Goal: Find specific page/section: Find specific page/section

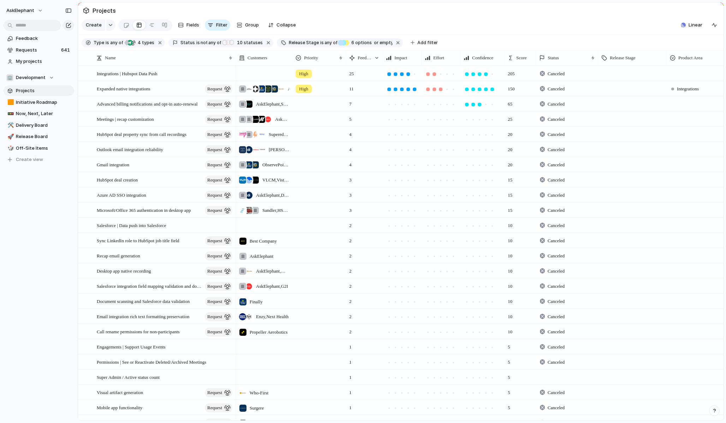
click at [40, 89] on span "Projects" at bounding box center [44, 90] width 56 height 7
click at [40, 51] on span "Requests" at bounding box center [37, 50] width 43 height 7
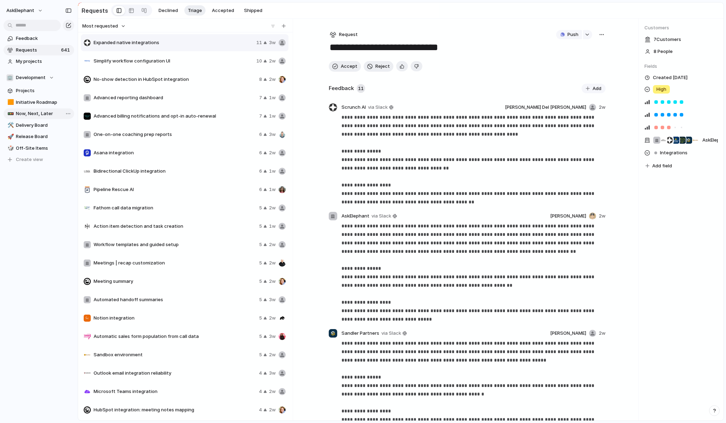
click at [36, 113] on span "Now, Next, Later" at bounding box center [44, 113] width 56 height 7
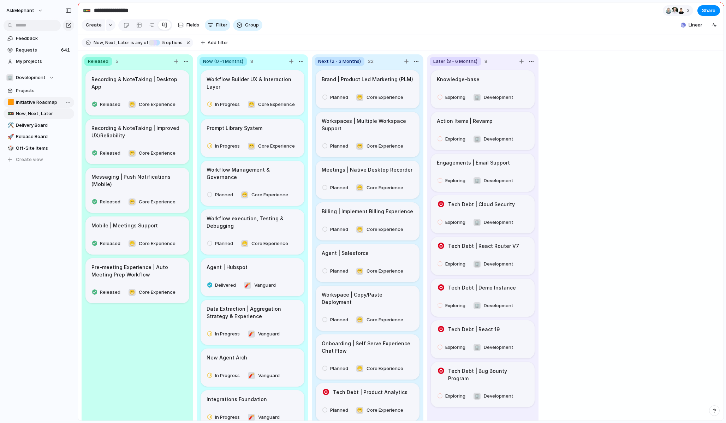
click at [33, 104] on span "Initiative Roadmap" at bounding box center [44, 102] width 56 height 7
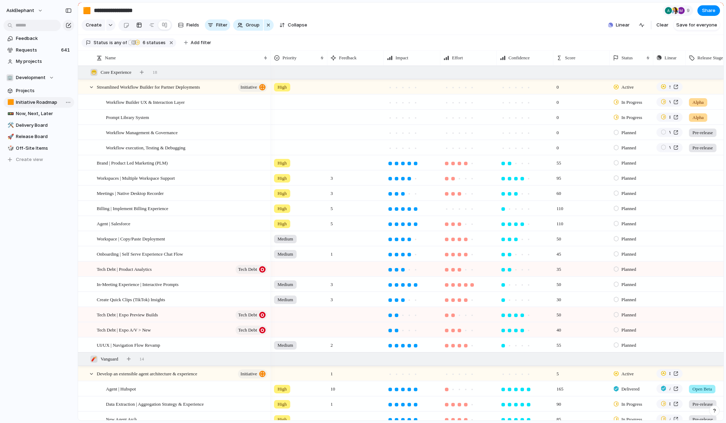
type input "**********"
click at [206, 178] on div "Workspaces | Multiple Workspace Support" at bounding box center [183, 178] width 172 height 14
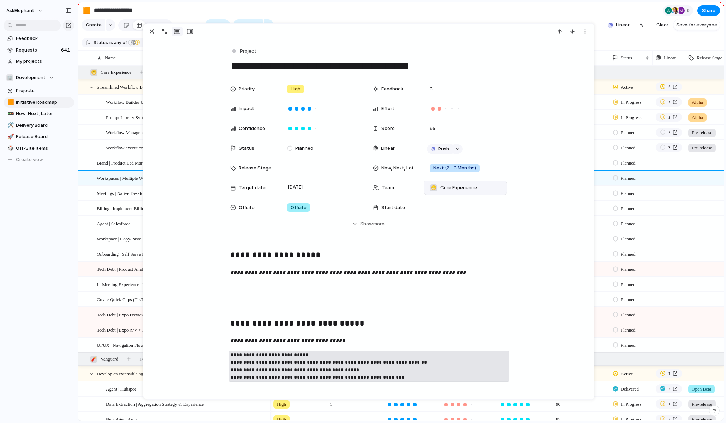
click at [473, 187] on span "Core Experience" at bounding box center [458, 187] width 37 height 7
click at [434, 241] on div at bounding box center [434, 239] width 12 height 12
click at [434, 230] on div at bounding box center [434, 228] width 12 height 12
click at [503, 135] on div "🏢 Development 😁 Core Experience 🧨 Vanguard" at bounding box center [363, 211] width 726 height 423
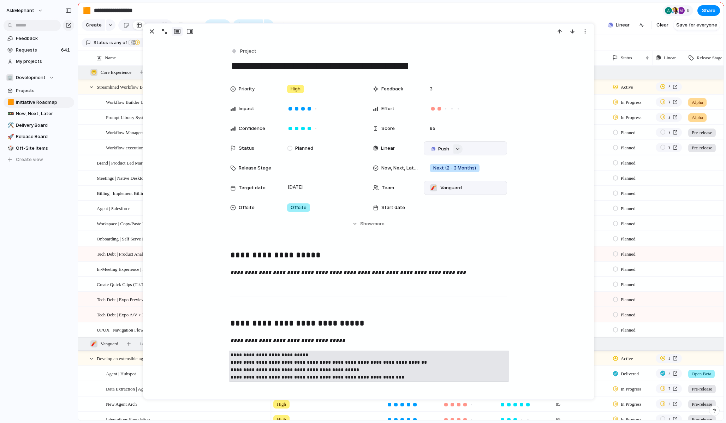
click at [458, 150] on div "button" at bounding box center [457, 149] width 5 height 3
type input "****"
click at [485, 176] on span "Issues" at bounding box center [488, 176] width 14 height 7
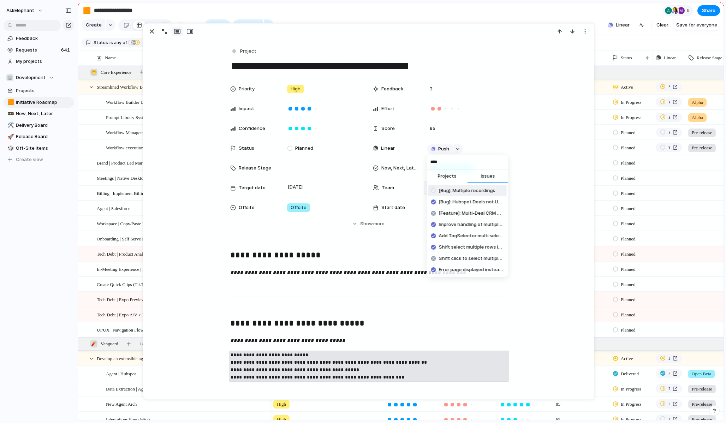
click at [462, 165] on input "****" at bounding box center [467, 162] width 81 height 14
click at [510, 73] on div "Projects Issues Too many `sqlalchemy.exc.PendingRollbackError` [Feature]: Deal …" at bounding box center [363, 211] width 726 height 423
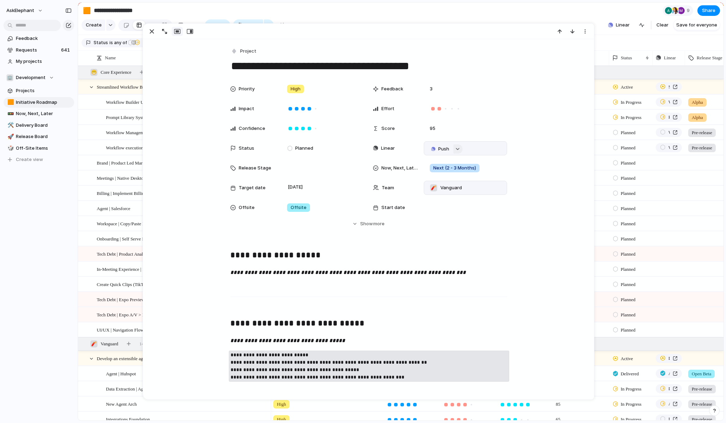
click at [458, 150] on div "button" at bounding box center [457, 149] width 5 height 3
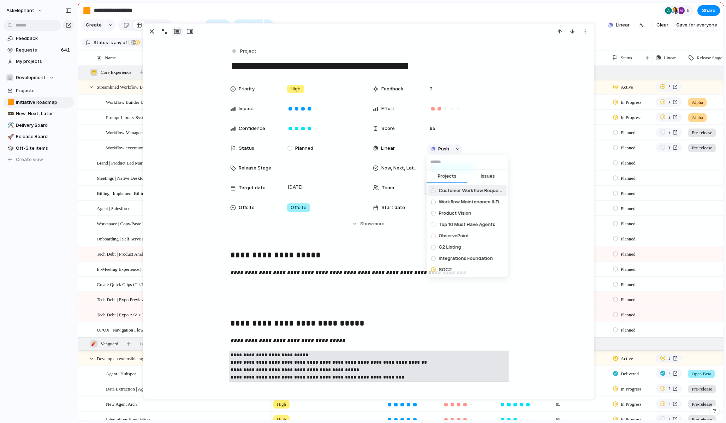
click at [458, 150] on div "Projects Issues Customer Workflow Requests - Q3 2025 Workflow Maintenance & Fix…" at bounding box center [363, 211] width 726 height 423
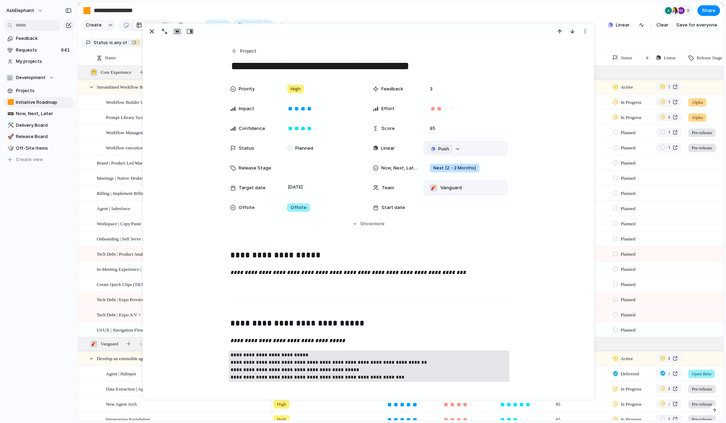
click at [441, 151] on span "Push" at bounding box center [443, 149] width 11 height 7
click at [438, 173] on li "Issue" at bounding box center [441, 173] width 40 height 11
click at [438, 147] on div at bounding box center [437, 148] width 6 height 5
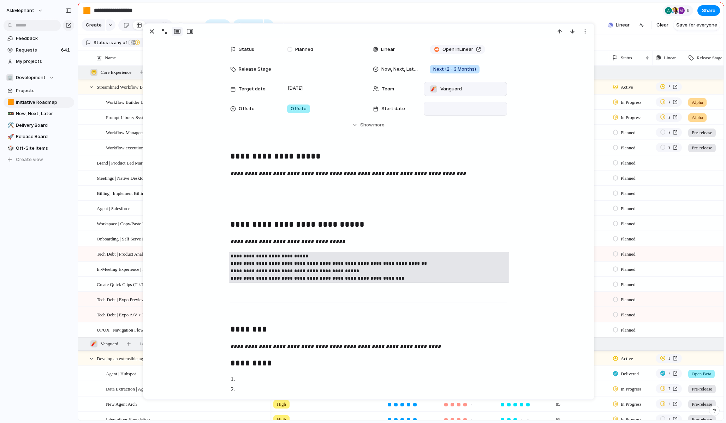
scroll to position [91, 0]
